Goal: Task Accomplishment & Management: Manage account settings

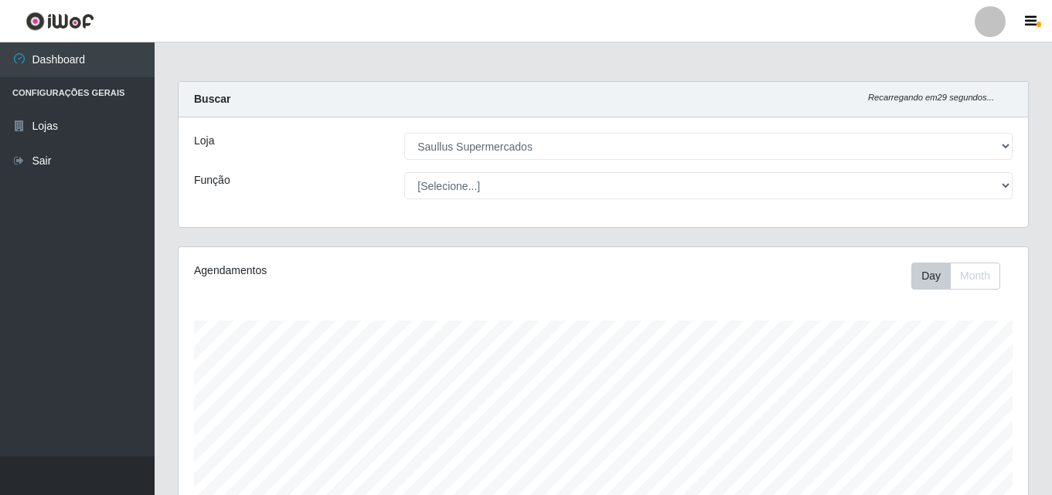
select select "423"
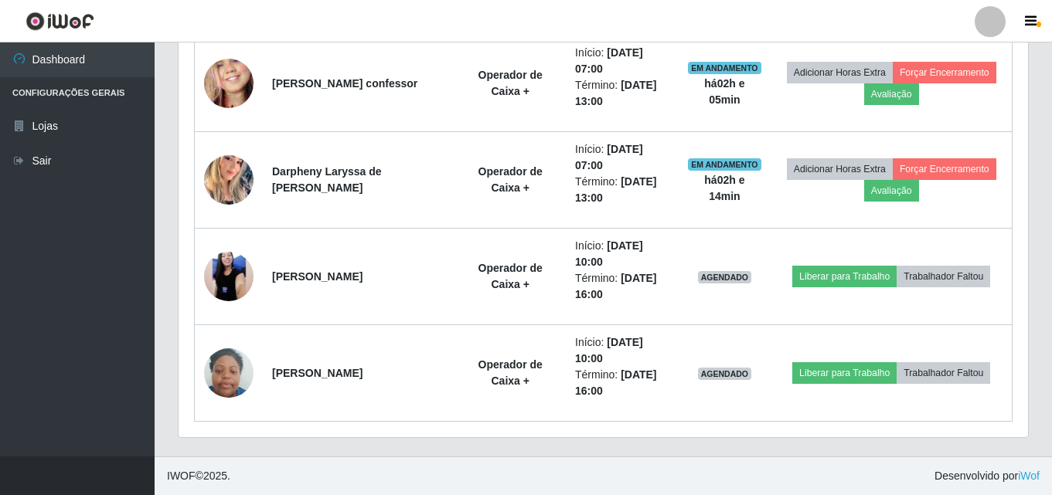
scroll to position [321, 849]
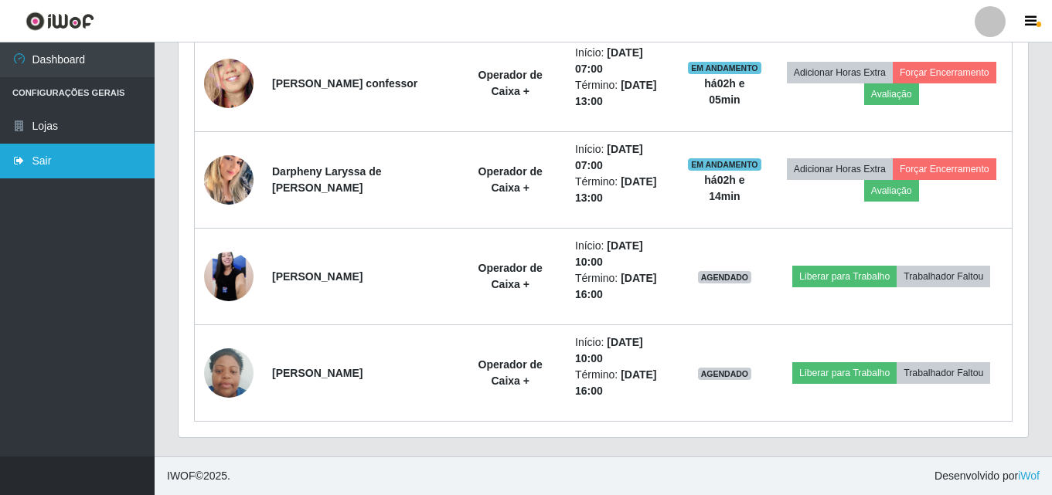
click at [42, 156] on link "Sair" at bounding box center [77, 161] width 155 height 35
